Goal: Task Accomplishment & Management: Use online tool/utility

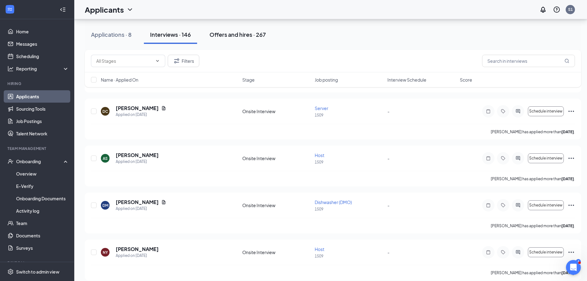
click at [242, 37] on div "Offers and hires · 267" at bounding box center [238, 35] width 56 height 8
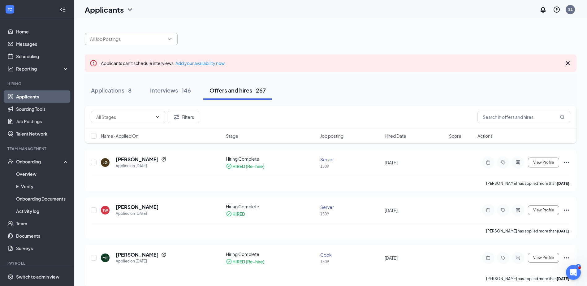
click at [138, 40] on input "text" at bounding box center [127, 39] width 75 height 7
type input "v"
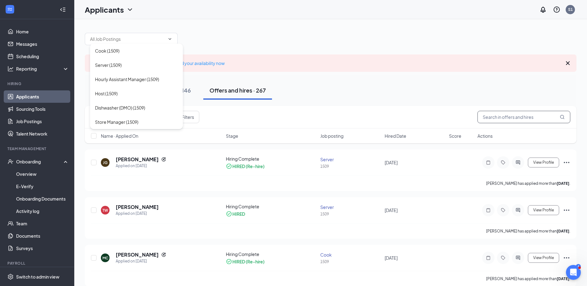
click at [491, 117] on input "text" at bounding box center [524, 117] width 93 height 12
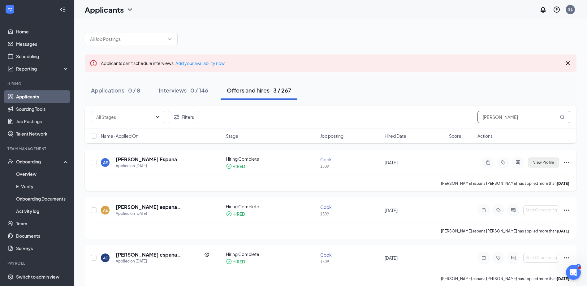
type input "[PERSON_NAME]"
click at [548, 162] on span "View Profile" at bounding box center [544, 162] width 21 height 4
